Goal: Task Accomplishment & Management: Manage account settings

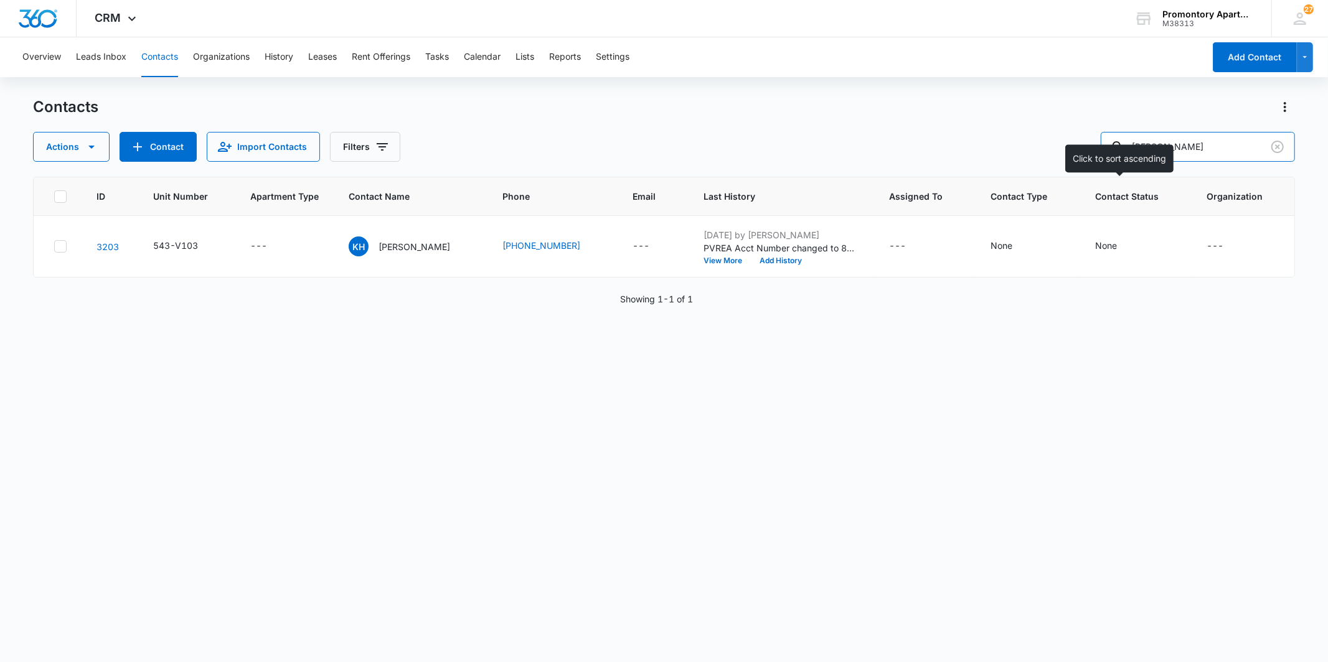
type input "[PERSON_NAME]"
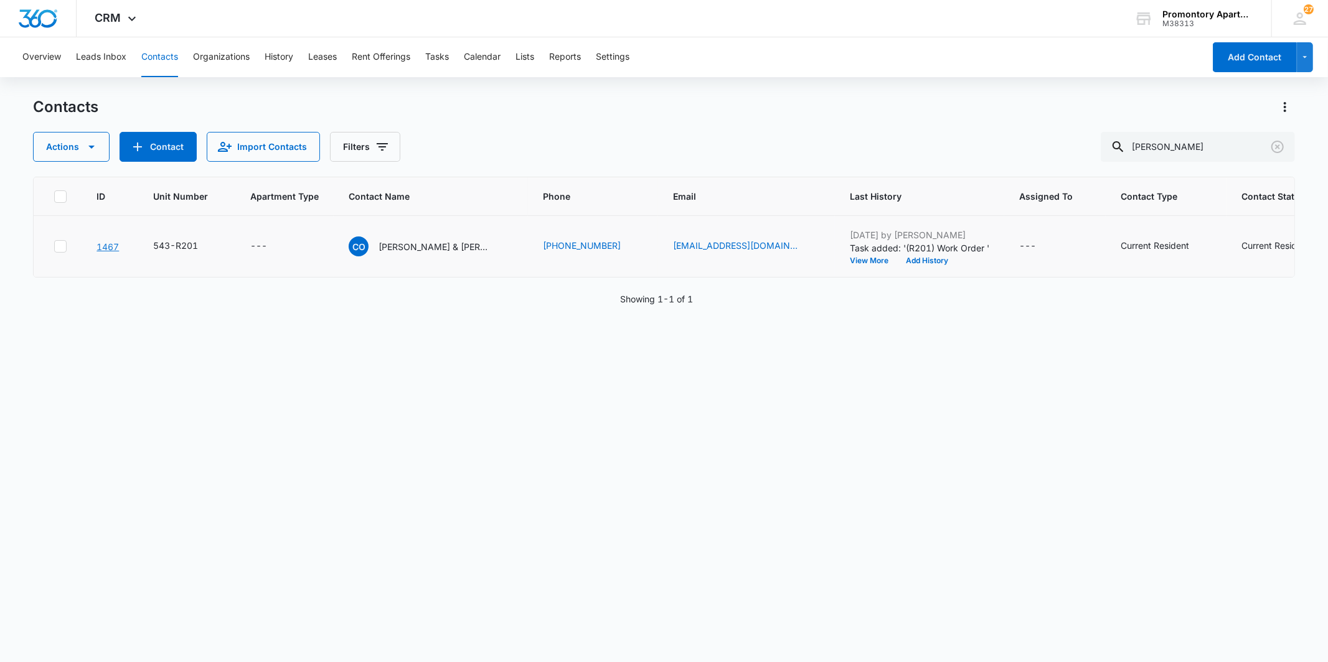
click at [108, 247] on link "1467" at bounding box center [107, 247] width 22 height 11
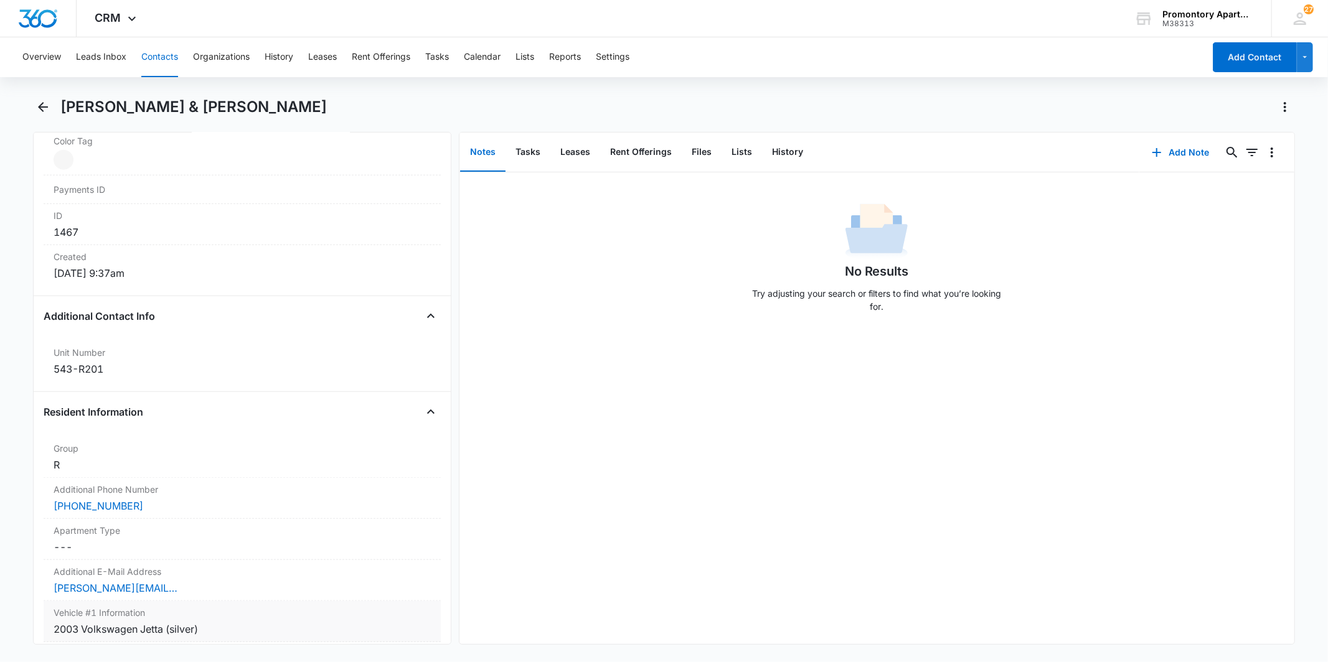
scroll to position [899, 0]
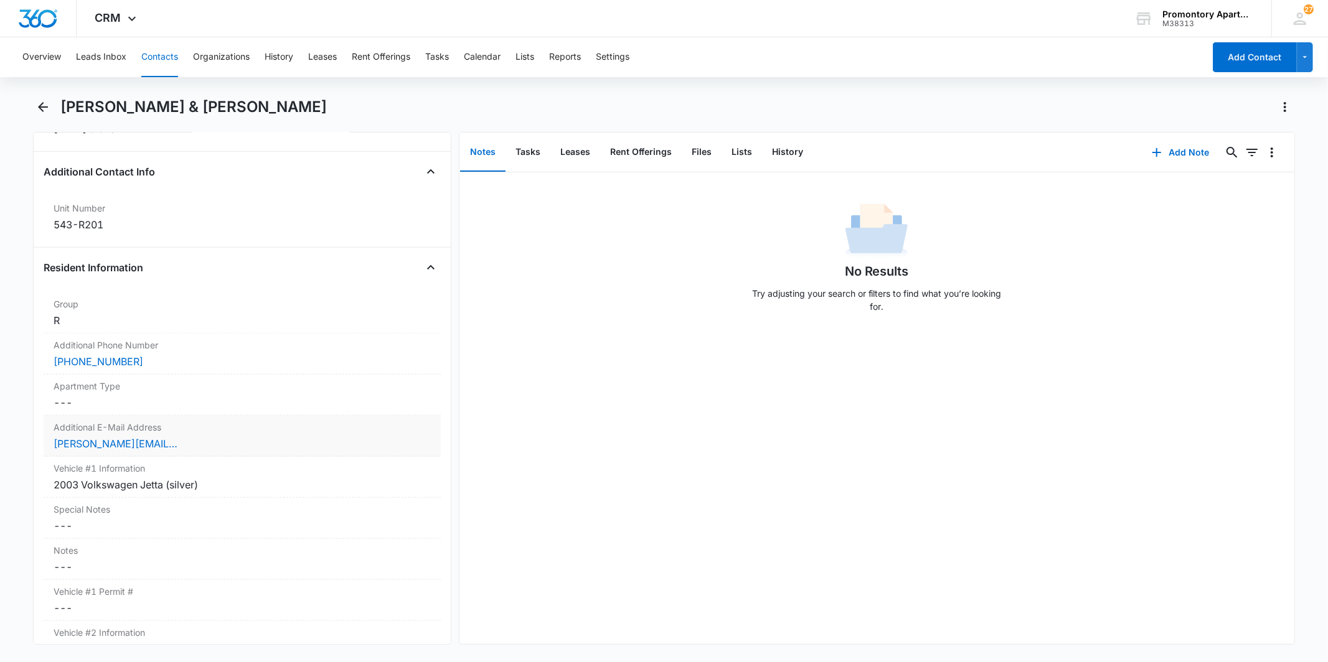
click at [177, 442] on div "[PERSON_NAME][EMAIL_ADDRESS][DOMAIN_NAME]" at bounding box center [242, 443] width 377 height 15
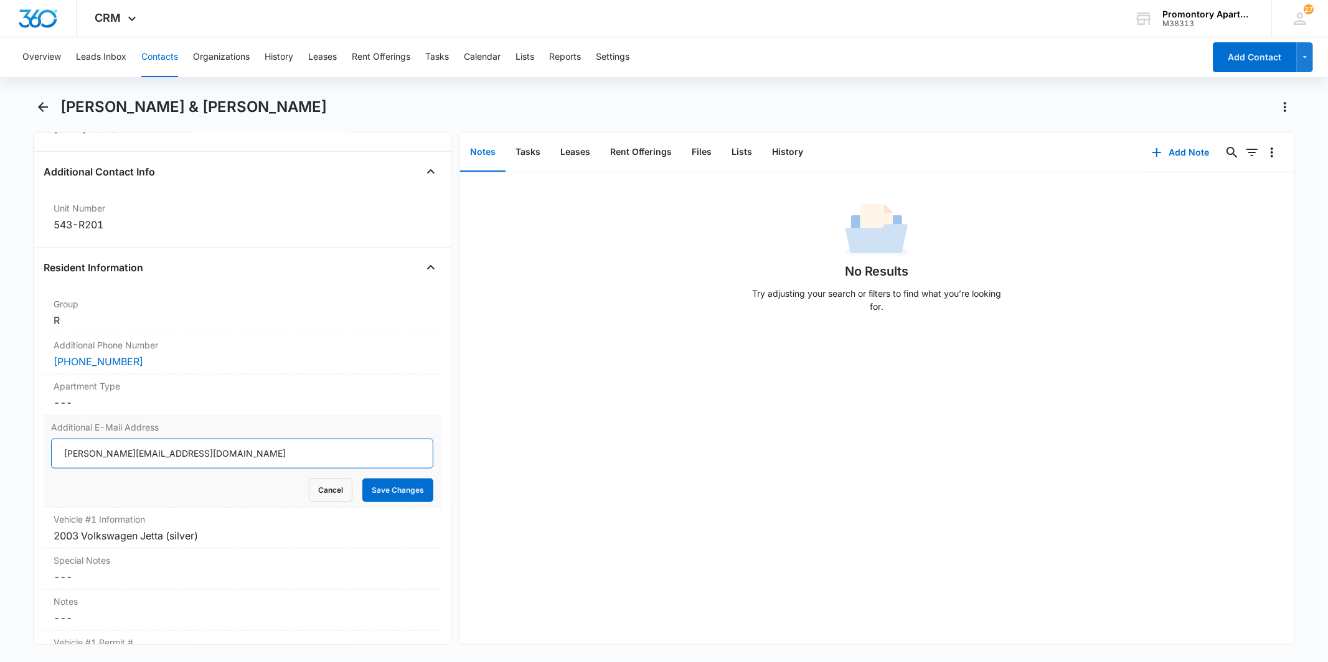
click at [201, 459] on input "[PERSON_NAME][EMAIL_ADDRESS][DOMAIN_NAME]" at bounding box center [242, 454] width 382 height 30
click at [928, 446] on div "No Results Try adjusting your search or filters to find what you’re looking for." at bounding box center [876, 408] width 835 height 472
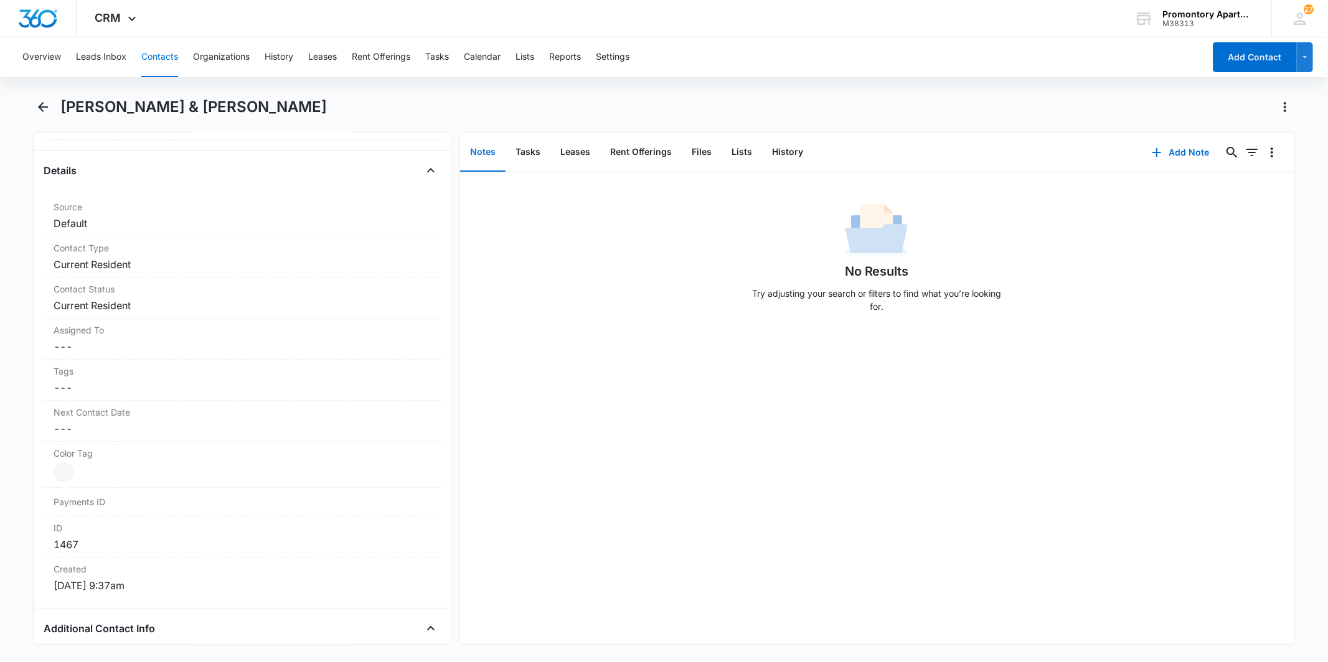
scroll to position [0, 0]
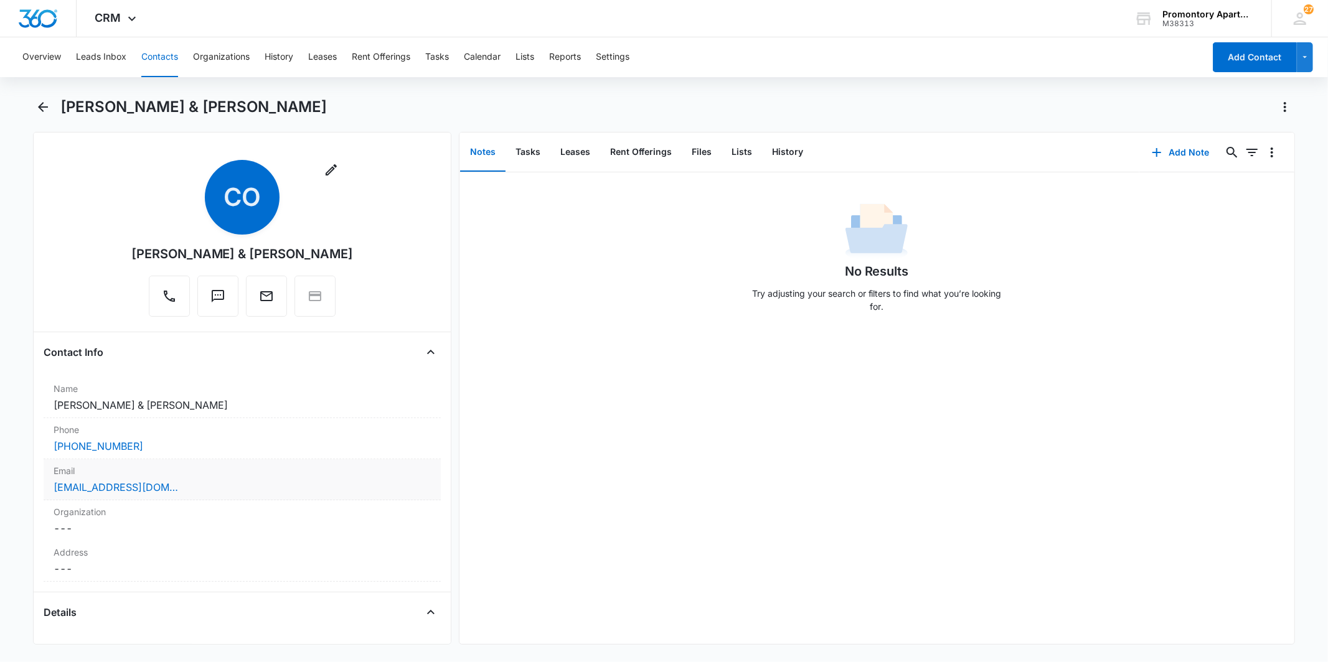
click at [190, 488] on div "[EMAIL_ADDRESS][DOMAIN_NAME]" at bounding box center [242, 487] width 377 height 15
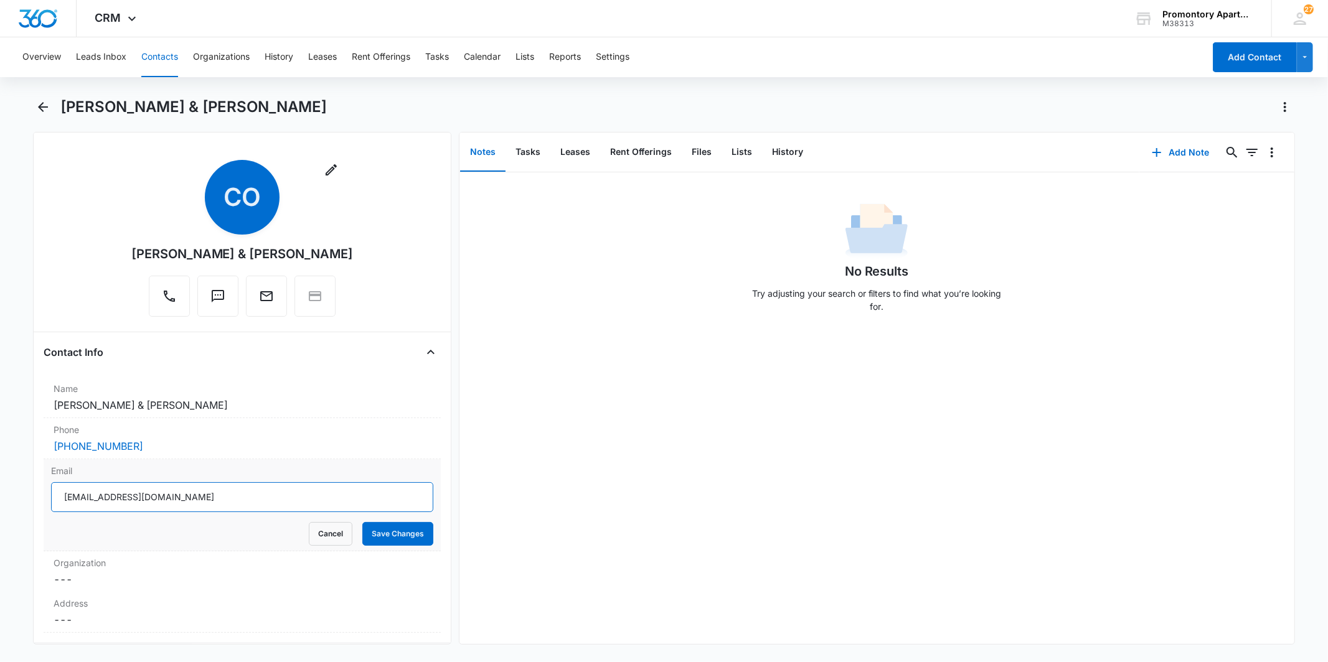
click at [250, 499] on input "[EMAIL_ADDRESS][DOMAIN_NAME]" at bounding box center [242, 497] width 382 height 30
click at [260, 499] on input "[EMAIL_ADDRESS][DOMAIN_NAME]" at bounding box center [242, 497] width 382 height 30
click at [705, 286] on div "No Results Try adjusting your search or filters to find what you’re looking for." at bounding box center [876, 261] width 835 height 123
click at [283, 251] on div "[PERSON_NAME] & [PERSON_NAME]" at bounding box center [242, 254] width 222 height 19
click at [333, 169] on icon "button" at bounding box center [331, 169] width 15 height 15
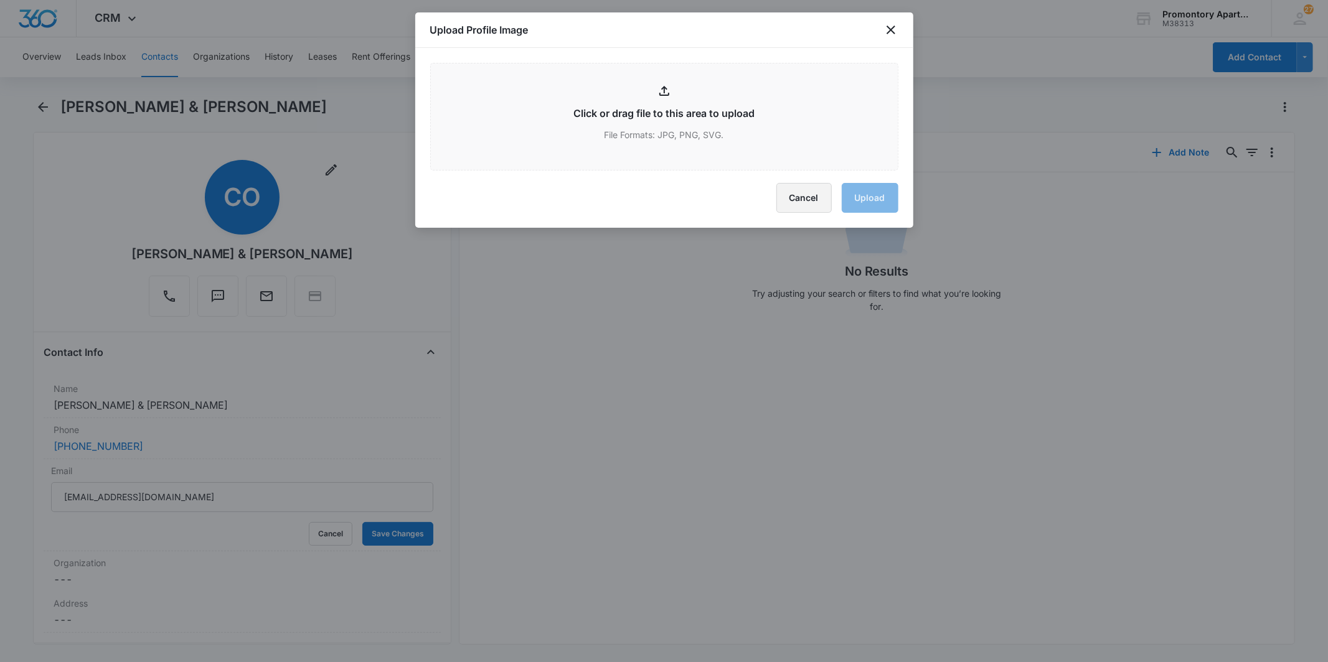
click at [806, 204] on button "Cancel" at bounding box center [803, 198] width 55 height 30
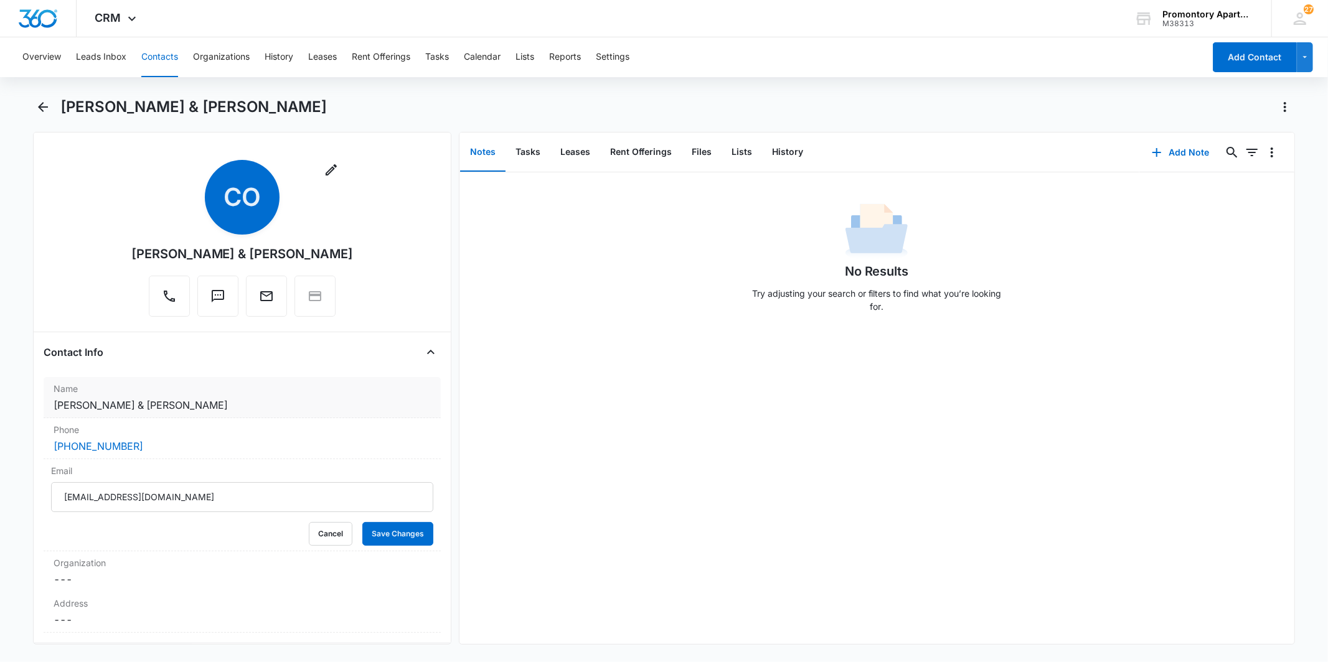
click at [283, 402] on dd "Cancel Save Changes [PERSON_NAME] & [PERSON_NAME]" at bounding box center [242, 405] width 377 height 15
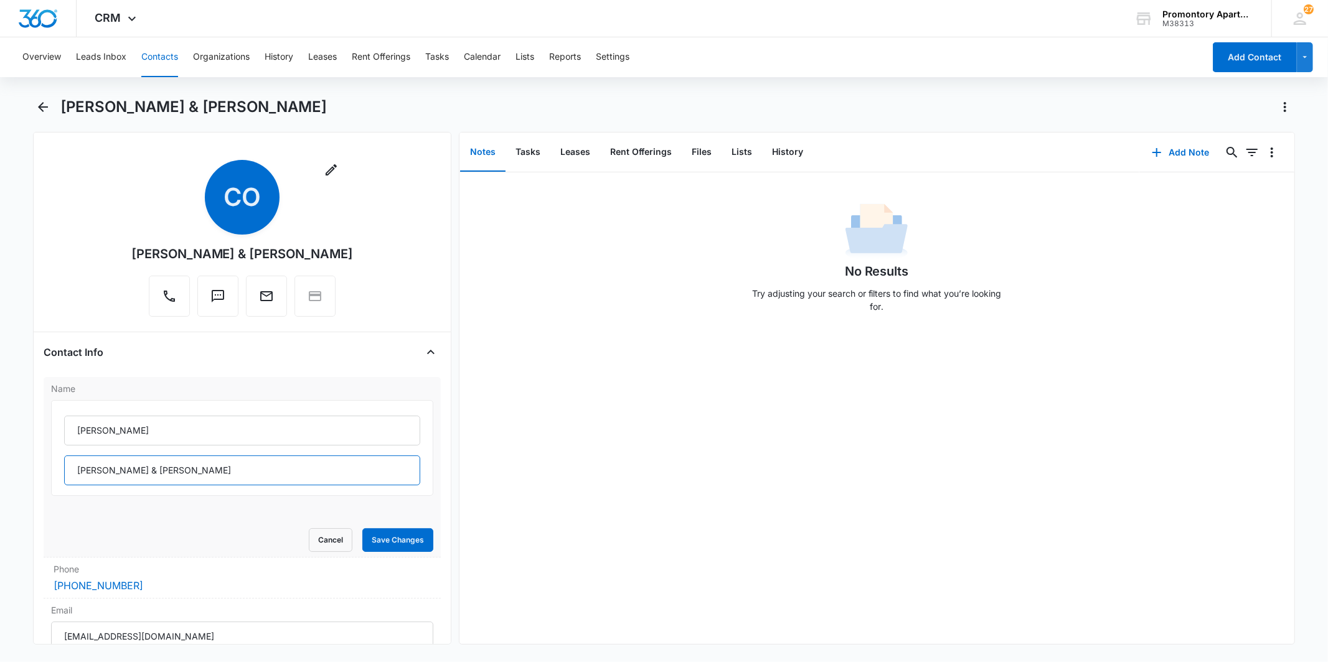
drag, startPoint x: 128, startPoint y: 471, endPoint x: 240, endPoint y: 478, distance: 111.6
click at [240, 478] on input "[PERSON_NAME] & [PERSON_NAME]" at bounding box center [241, 471] width 355 height 30
type input "[PERSON_NAME] &"
click at [76, 430] on input "[PERSON_NAME]" at bounding box center [241, 431] width 355 height 30
paste input "[PERSON_NAME]"
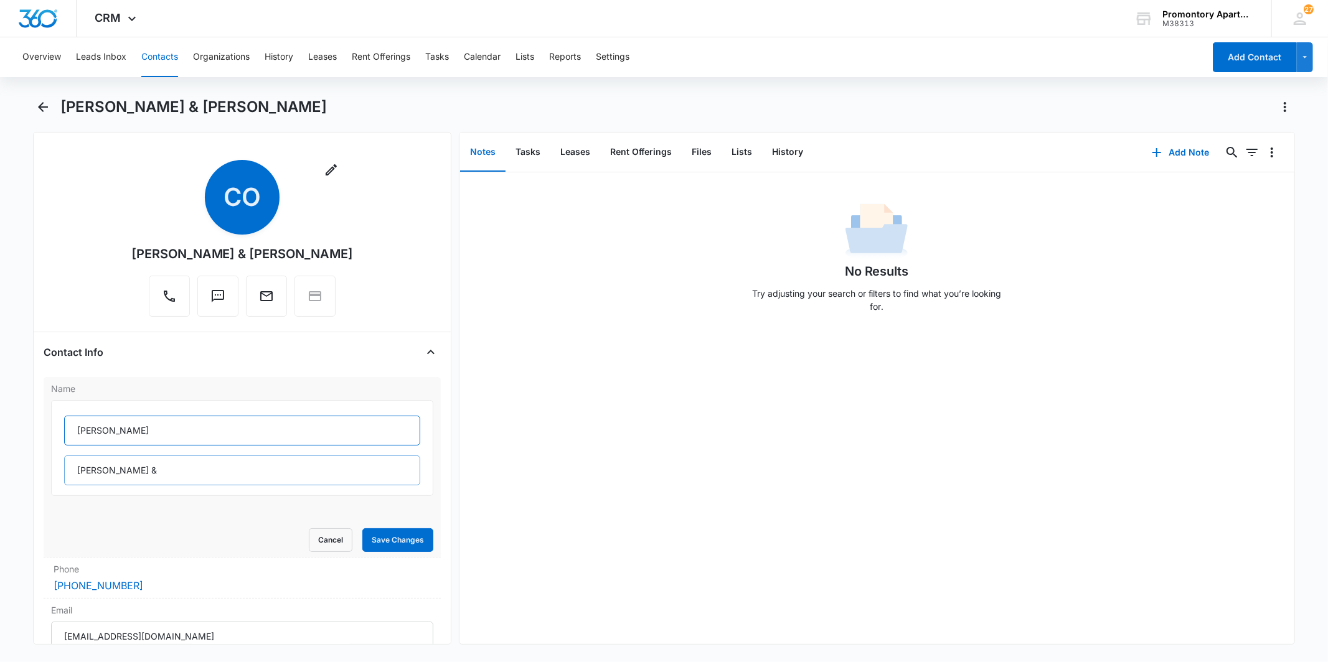
type input "[PERSON_NAME]"
click at [72, 472] on input "[PERSON_NAME] &" at bounding box center [241, 471] width 355 height 30
paste input "[PERSON_NAME]"
type input "[PERSON_NAME] &"
click at [169, 436] on input "[PERSON_NAME]" at bounding box center [241, 431] width 355 height 30
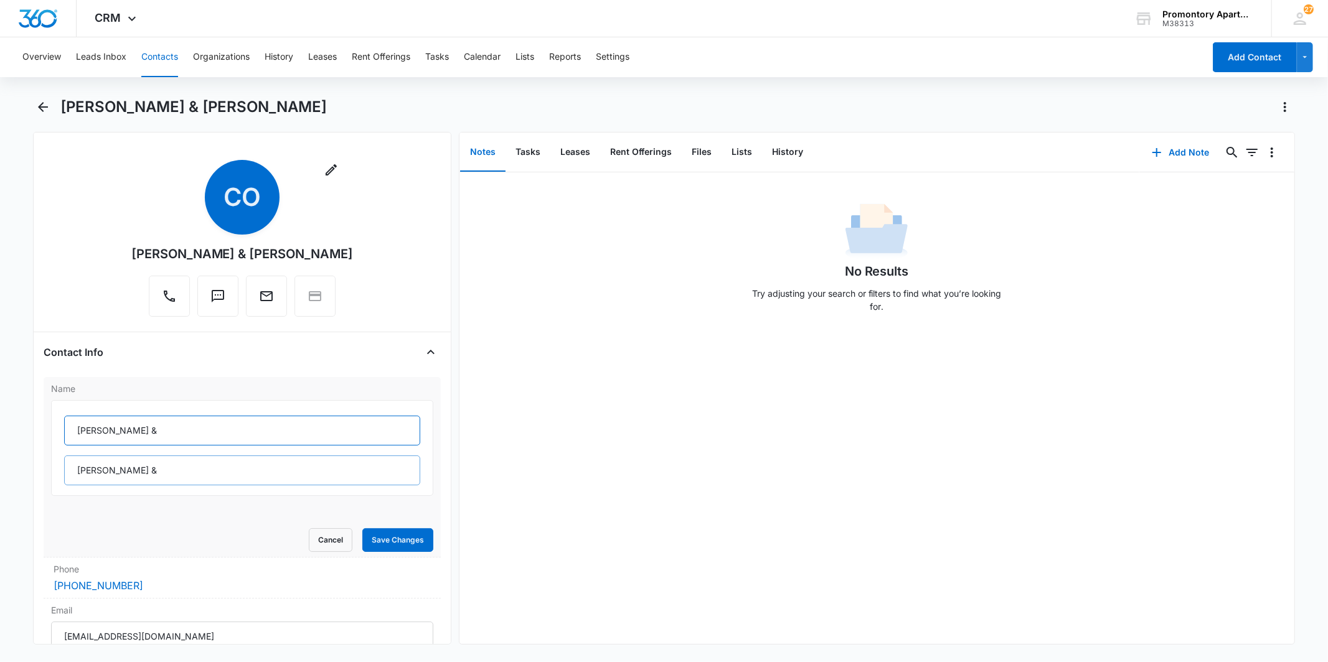
type input "[PERSON_NAME] &"
click at [198, 472] on input "[PERSON_NAME] &" at bounding box center [241, 471] width 355 height 30
type input "[PERSON_NAME]"
click at [389, 537] on button "Save Changes" at bounding box center [397, 541] width 71 height 24
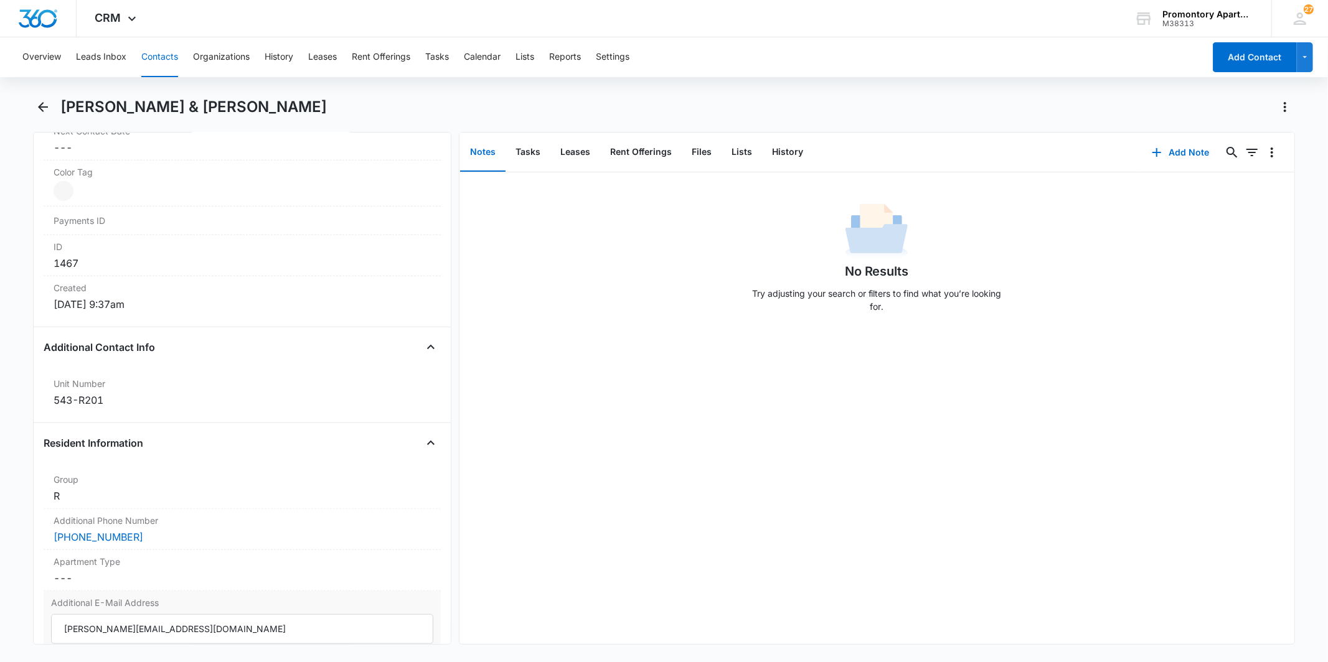
scroll to position [897, 0]
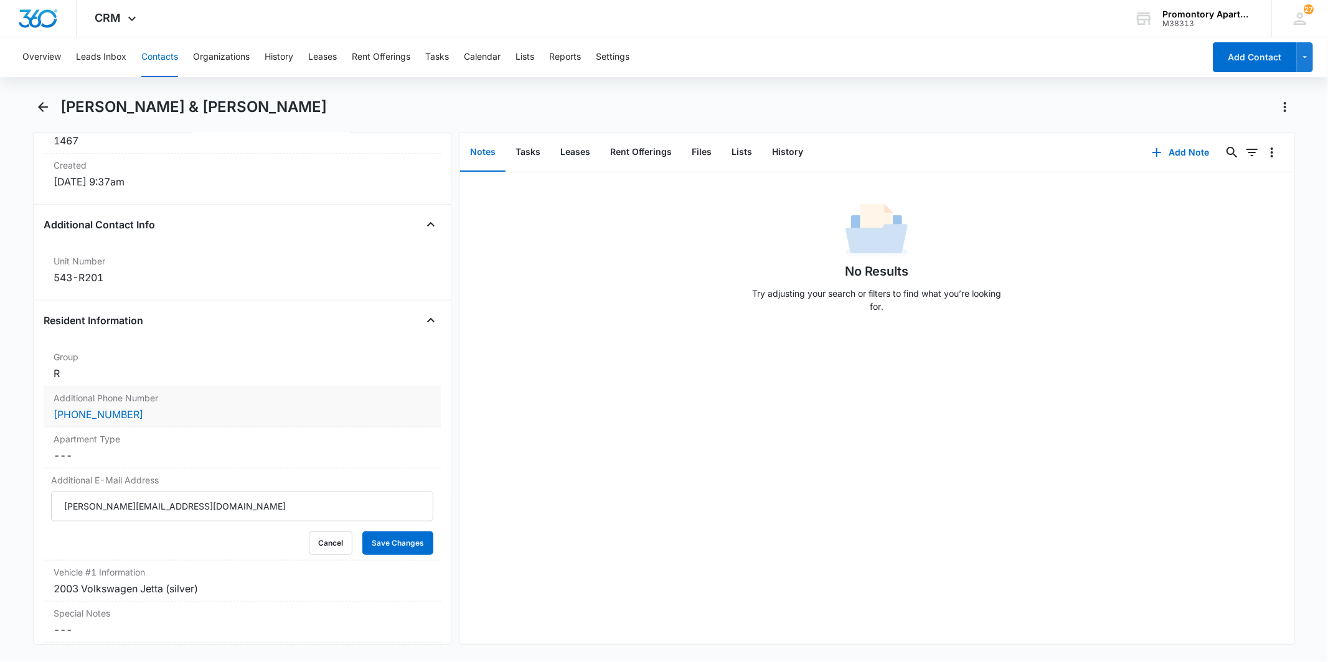
click at [171, 410] on div "[PHONE_NUMBER]" at bounding box center [242, 414] width 377 height 15
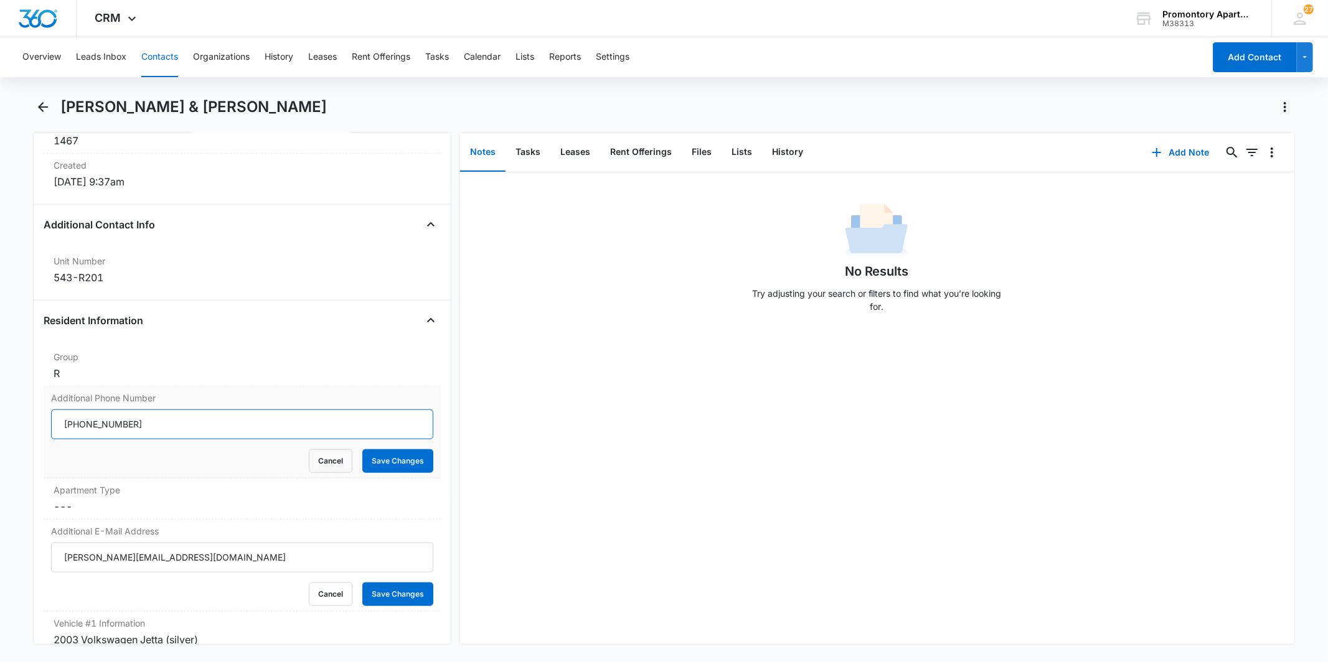
click at [185, 422] on input "Additional Phone Number" at bounding box center [242, 425] width 382 height 30
click at [873, 517] on div "No Results Try adjusting your search or filters to find what you’re looking for." at bounding box center [876, 408] width 835 height 472
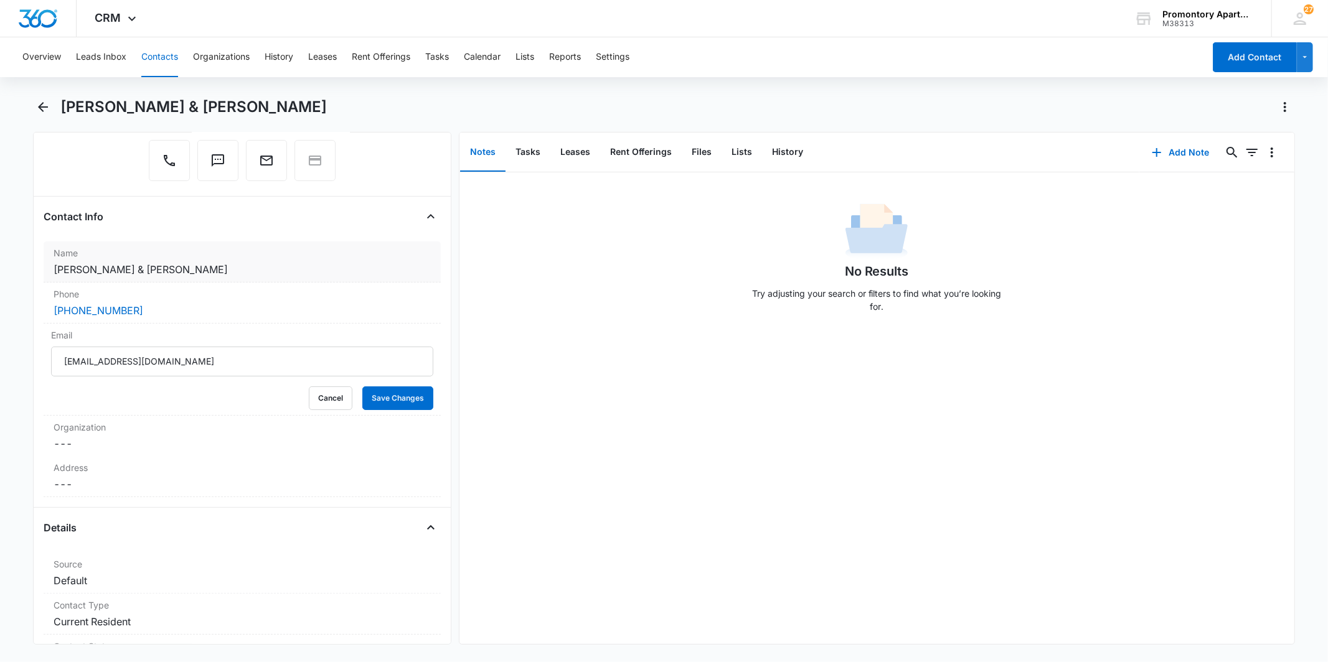
scroll to position [67, 0]
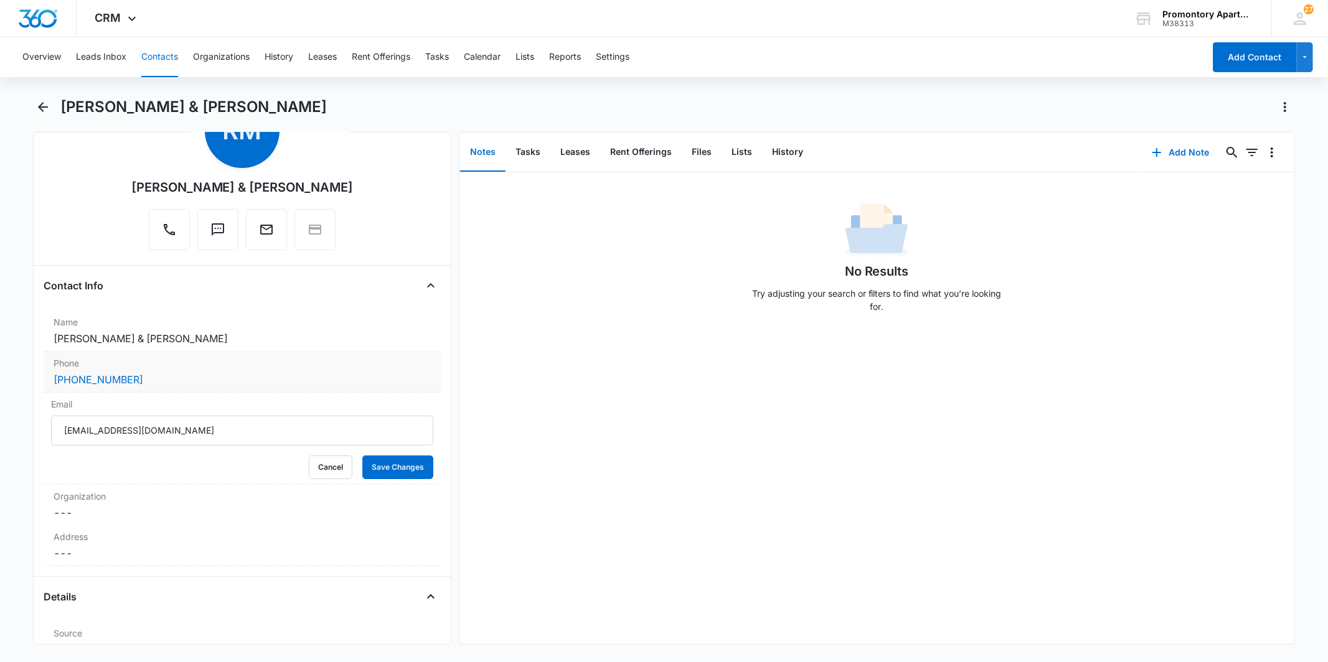
click at [151, 365] on label "Phone" at bounding box center [242, 363] width 377 height 13
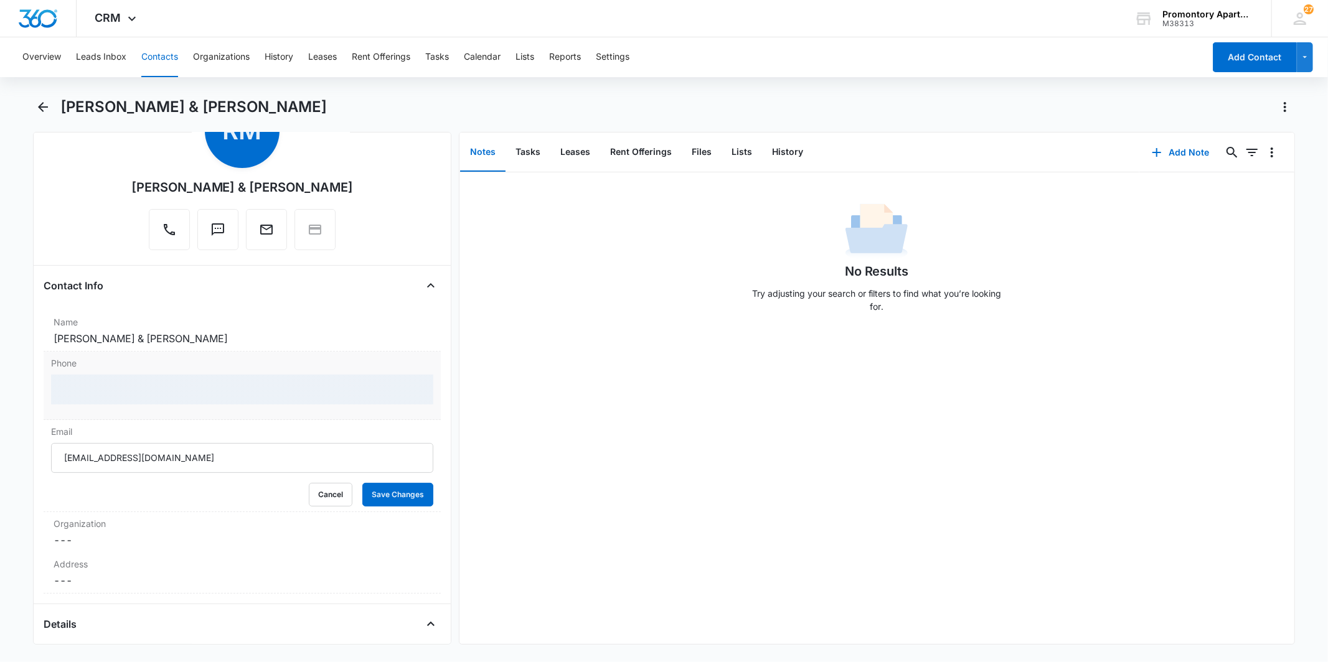
click at [190, 395] on div at bounding box center [242, 390] width 382 height 30
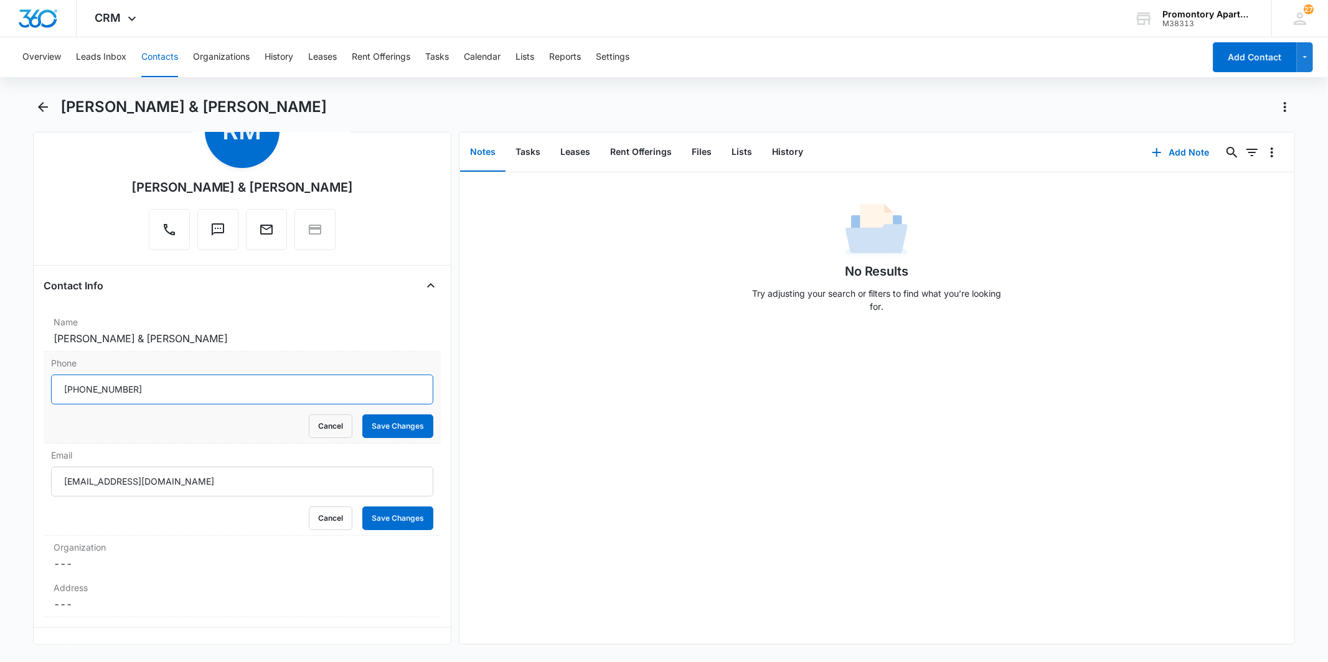
click at [215, 393] on input "Phone" at bounding box center [242, 390] width 382 height 30
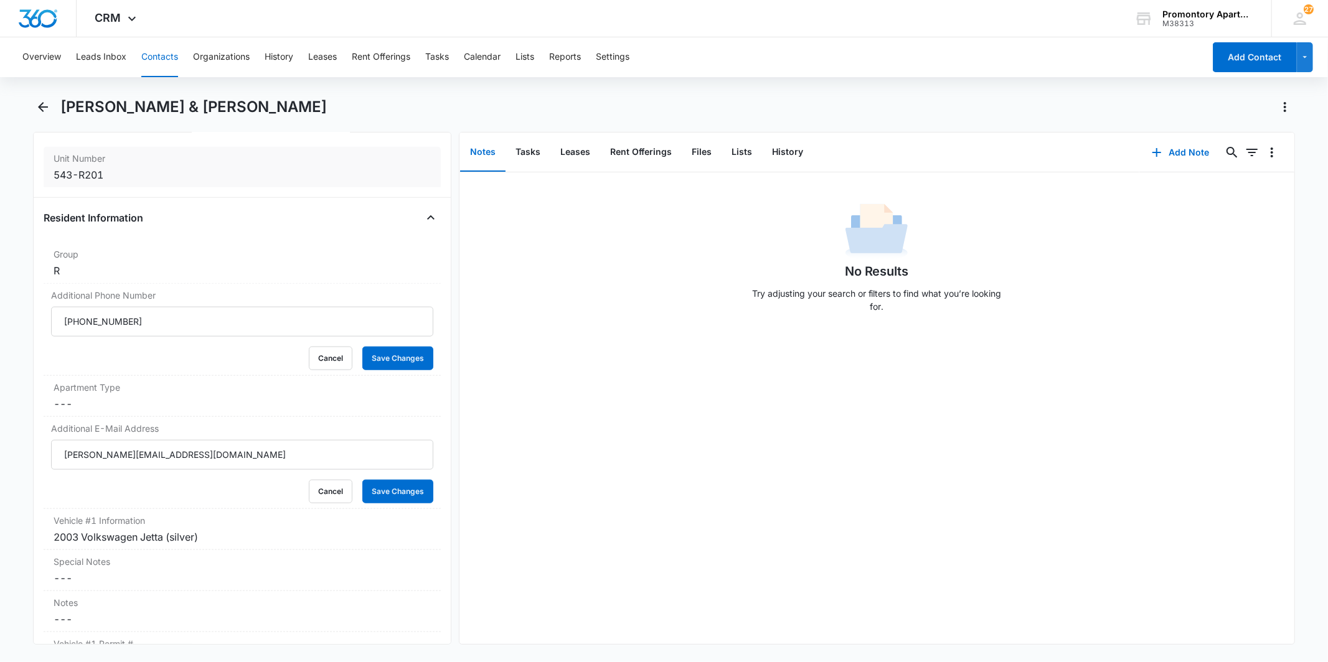
scroll to position [966, 0]
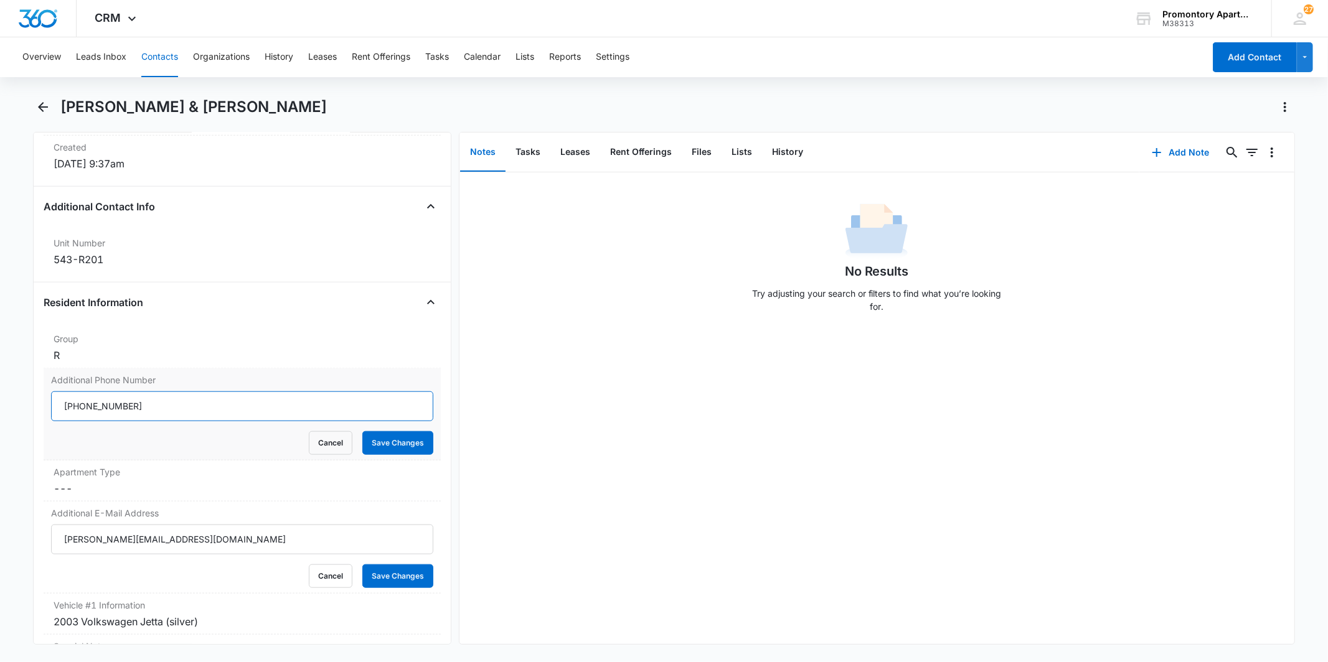
click at [192, 413] on input "Additional Phone Number" at bounding box center [242, 407] width 382 height 30
paste input "[PHONE_NUMBER]"
type input "[PHONE_NUMBER]"
click at [362, 443] on button "Save Changes" at bounding box center [397, 443] width 71 height 24
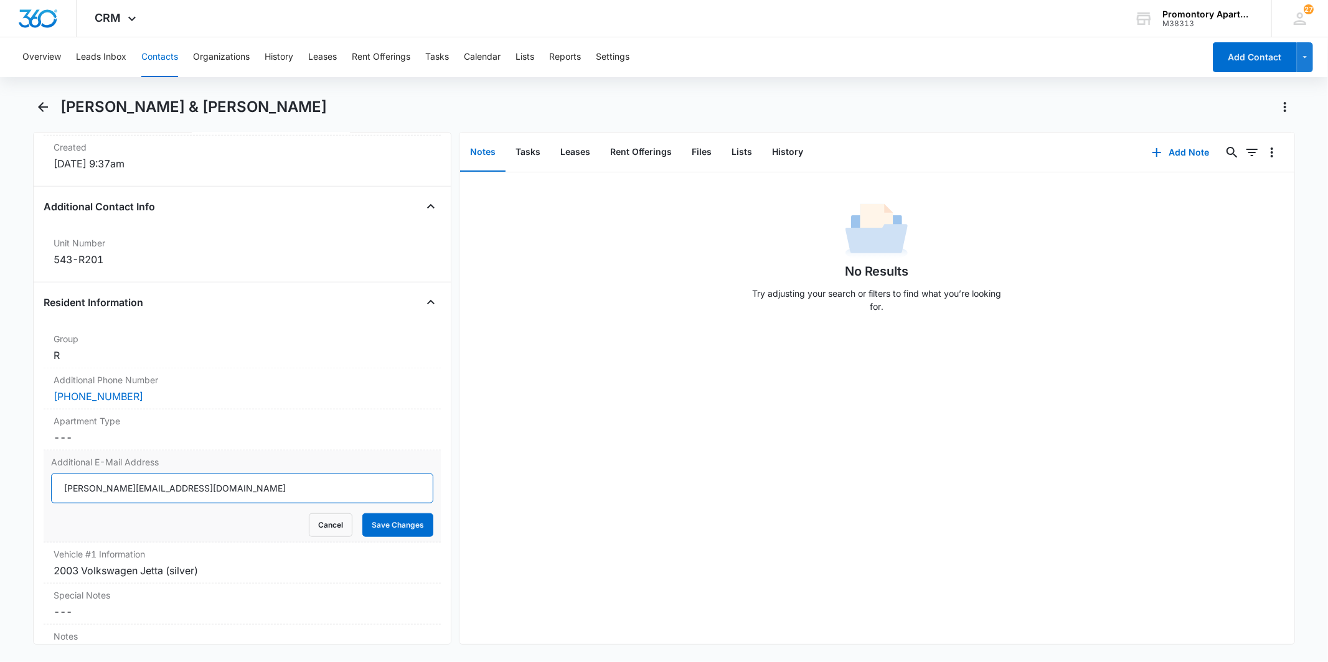
click at [189, 482] on input "[PERSON_NAME][EMAIL_ADDRESS][DOMAIN_NAME]" at bounding box center [242, 489] width 382 height 30
paste input "costerman100"
type input "[EMAIL_ADDRESS][DOMAIN_NAME]"
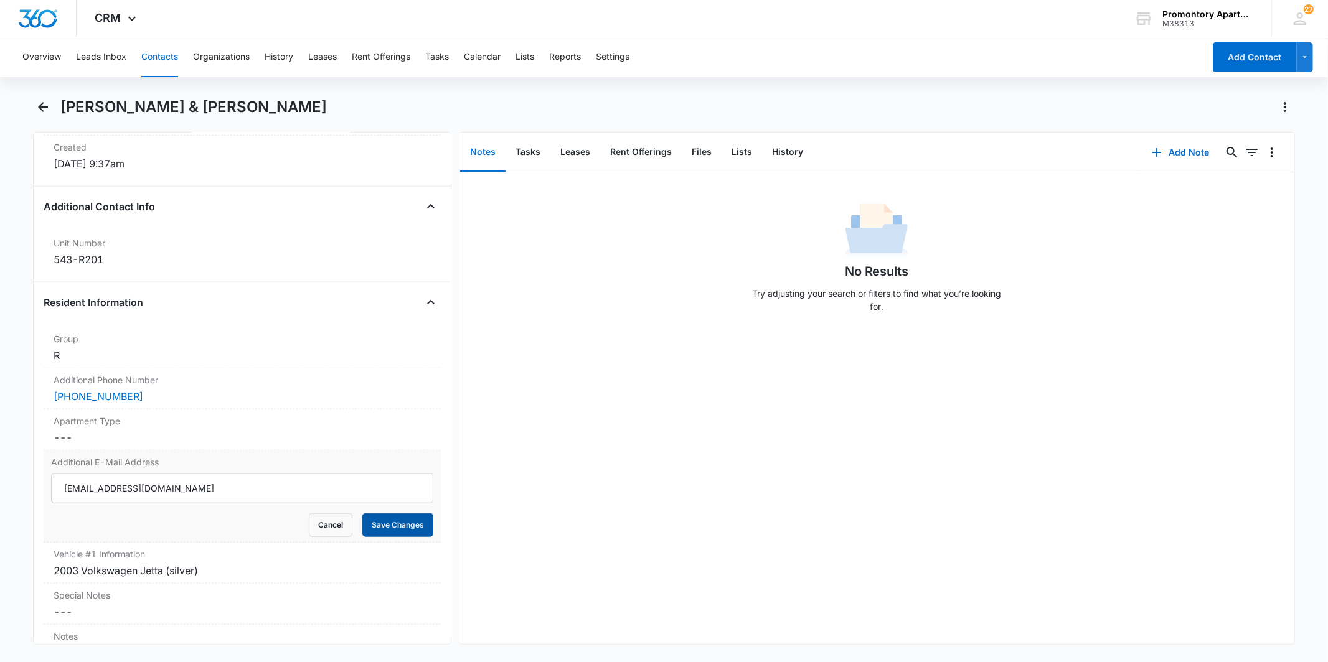
click at [367, 524] on button "Save Changes" at bounding box center [397, 526] width 71 height 24
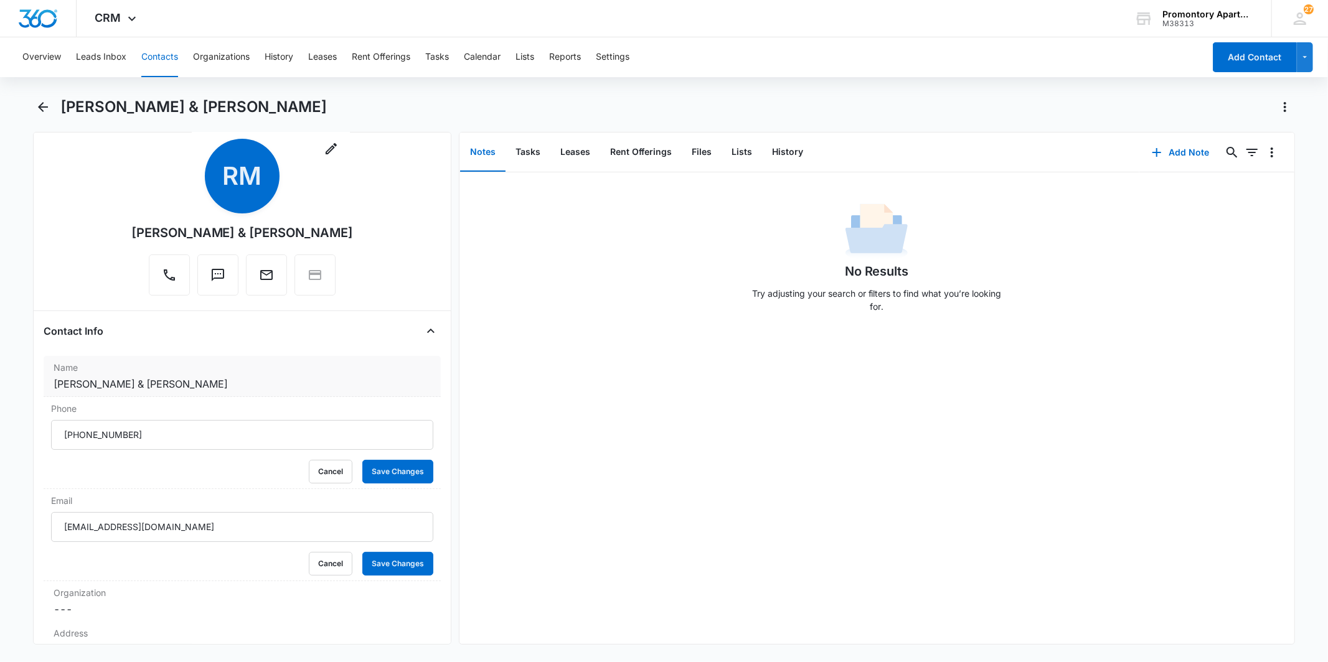
scroll to position [0, 0]
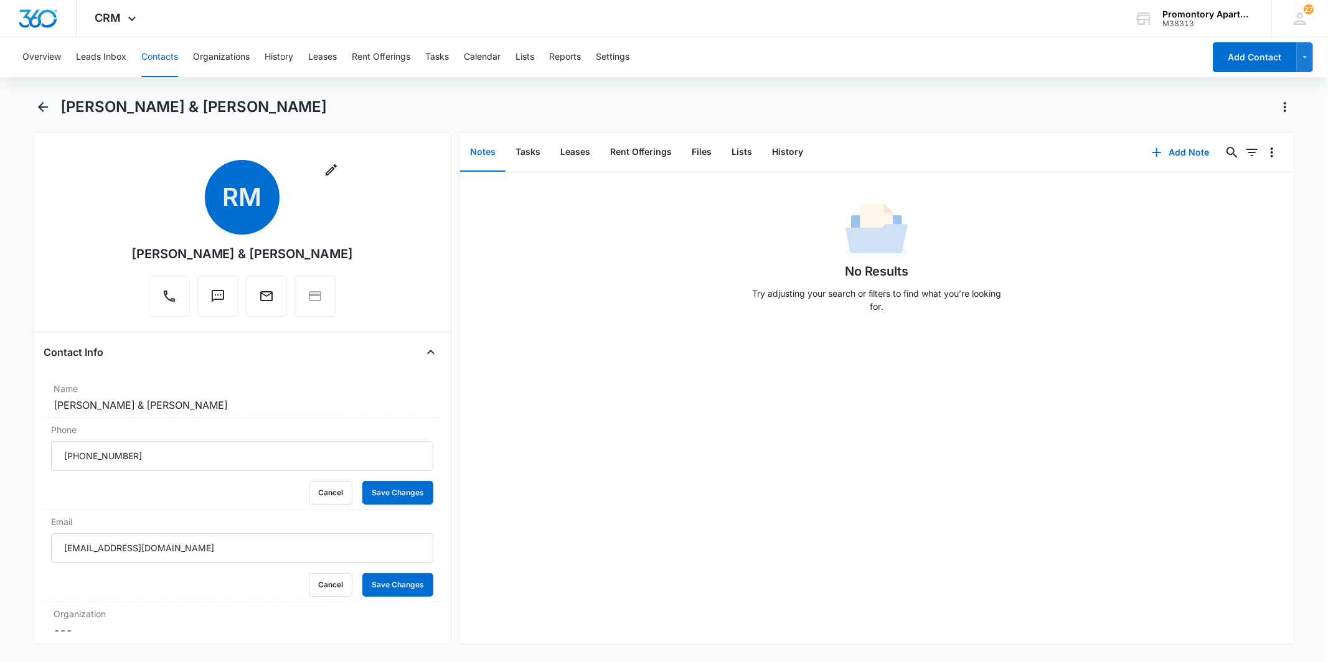
click at [898, 390] on div "No Results Try adjusting your search or filters to find what you’re looking for." at bounding box center [876, 408] width 835 height 472
click at [320, 446] on input "Phone" at bounding box center [242, 456] width 382 height 30
paste input "[PHONE_NUMBER]"
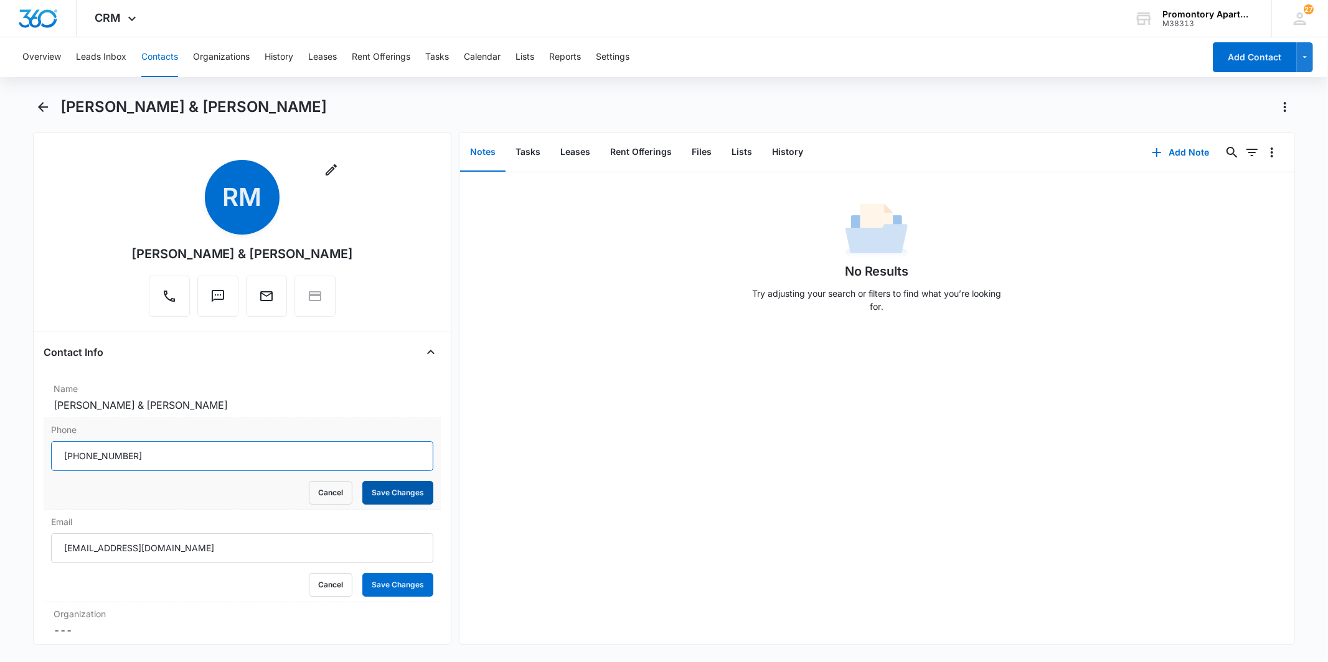
type input "[PHONE_NUMBER]"
drag, startPoint x: 397, startPoint y: 492, endPoint x: 583, endPoint y: 598, distance: 213.8
click at [398, 492] on button "Save Changes" at bounding box center [397, 493] width 71 height 24
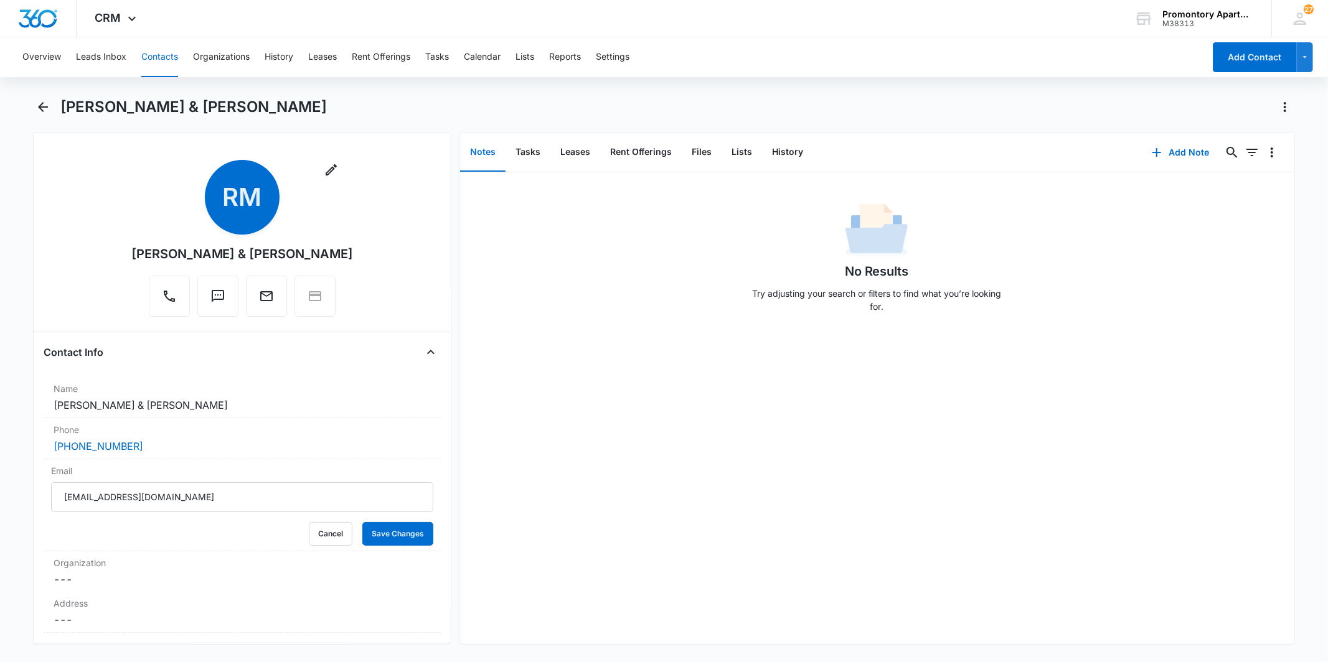
drag, startPoint x: 820, startPoint y: 426, endPoint x: 763, endPoint y: 412, distance: 59.0
click at [794, 419] on div "No Results Try adjusting your search or filters to find what you’re looking for." at bounding box center [876, 408] width 835 height 472
click at [219, 496] on input "[EMAIL_ADDRESS][DOMAIN_NAME]" at bounding box center [242, 497] width 382 height 30
paste input "[PERSON_NAME].macs"
type input "[PERSON_NAME][EMAIL_ADDRESS][DOMAIN_NAME]"
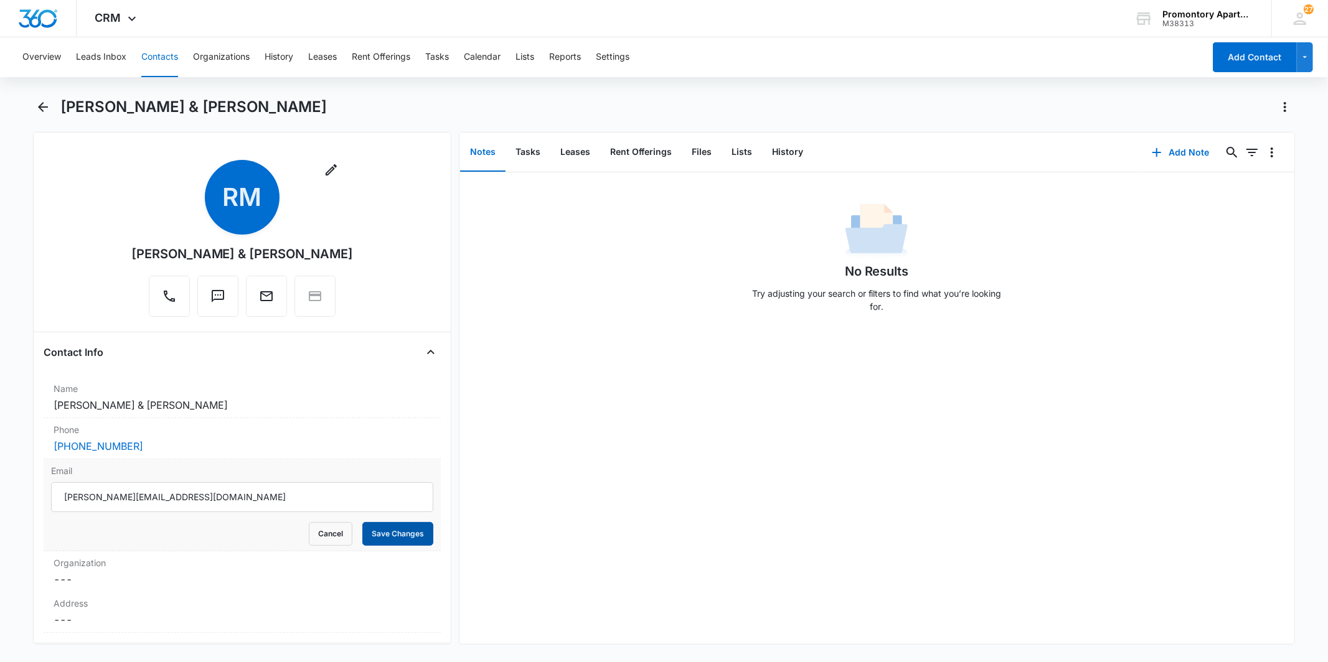
click at [408, 535] on button "Save Changes" at bounding box center [397, 534] width 71 height 24
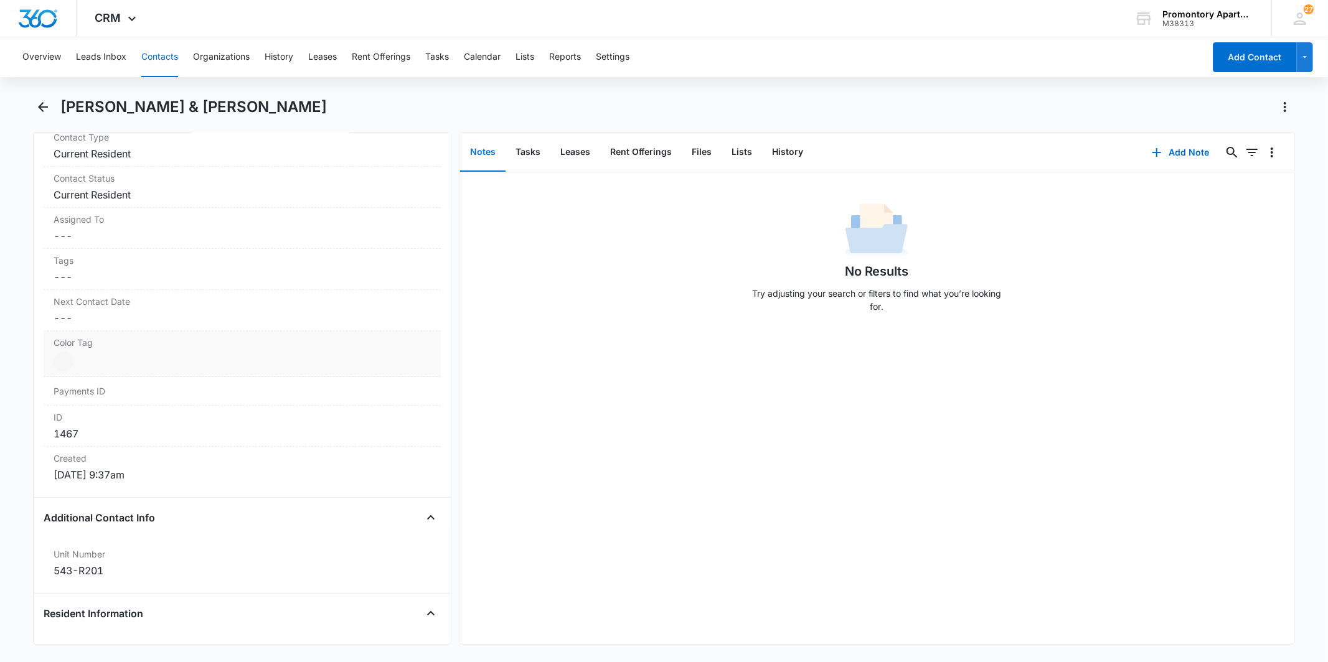
scroll to position [899, 0]
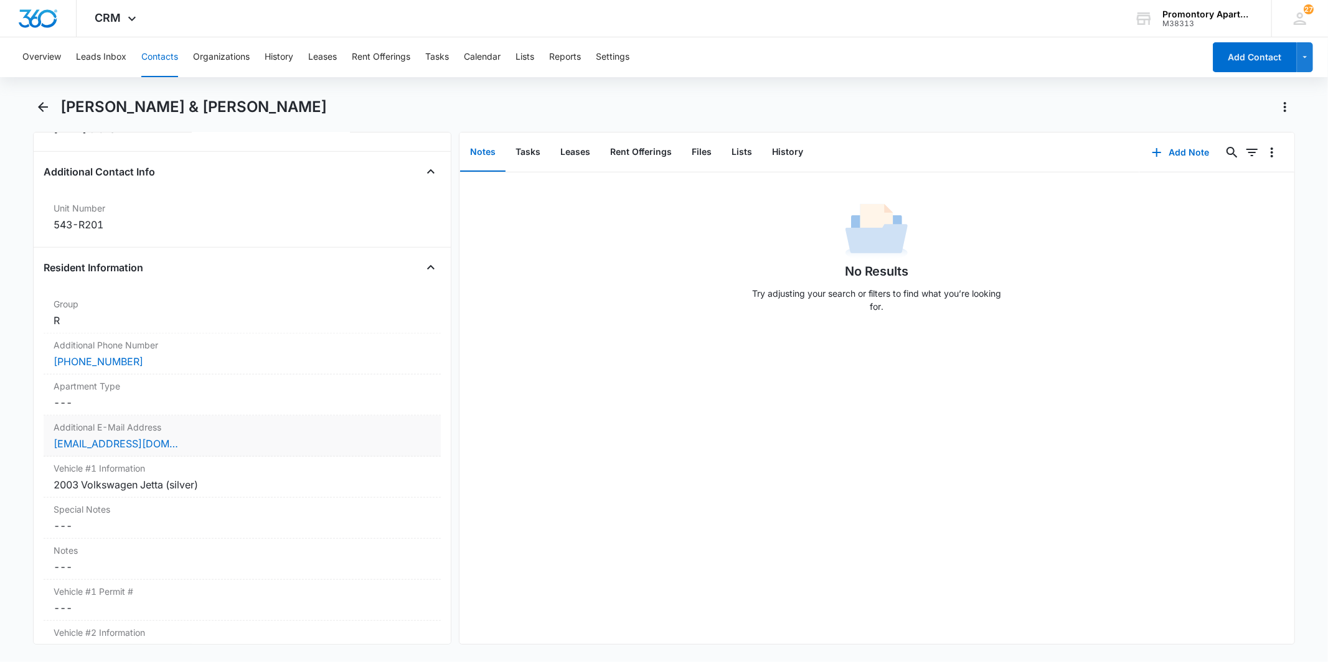
click at [219, 444] on div "[EMAIL_ADDRESS][DOMAIN_NAME]" at bounding box center [242, 443] width 377 height 15
